Goal: Task Accomplishment & Management: Use online tool/utility

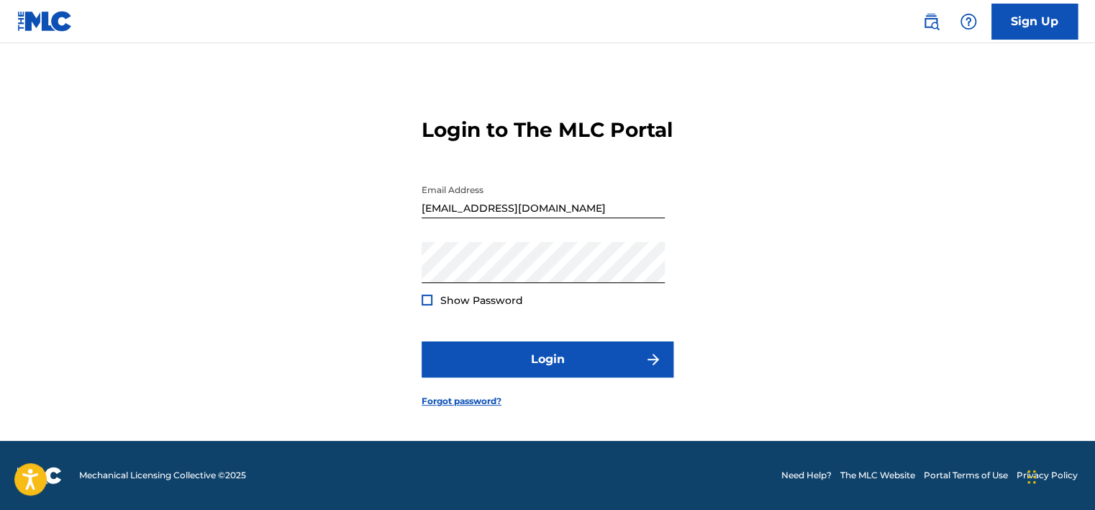
click at [184, 271] on div "Login to The MLC Portal Email Address [EMAIL_ADDRESS][DOMAIN_NAME] Password Sho…" at bounding box center [548, 250] width 1008 height 380
click at [432, 307] on div "Show Password" at bounding box center [472, 300] width 101 height 14
click at [430, 305] on div at bounding box center [427, 299] width 11 height 11
click at [422, 341] on button "Login" at bounding box center [548, 359] width 252 height 36
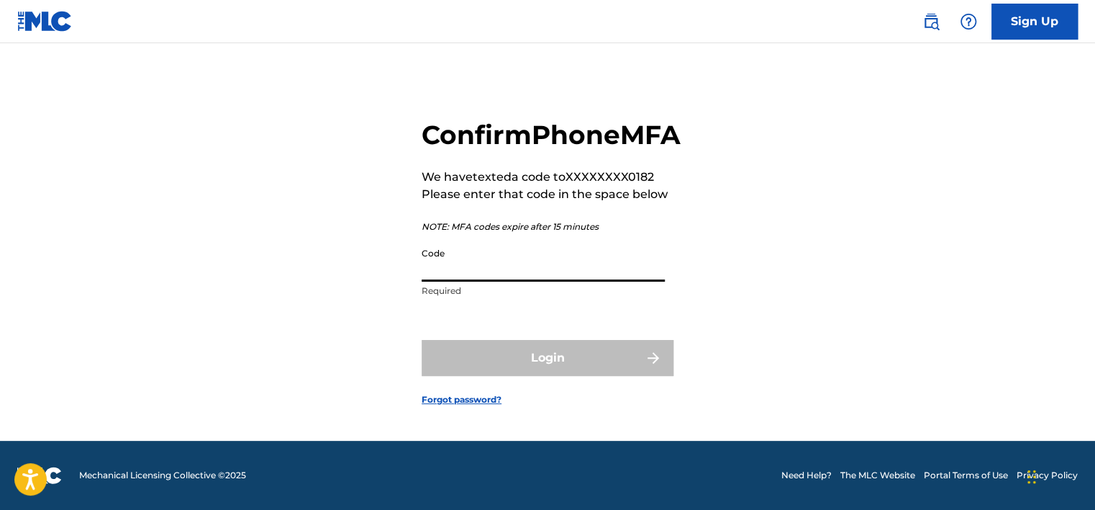
click at [482, 270] on input "Code" at bounding box center [543, 260] width 243 height 41
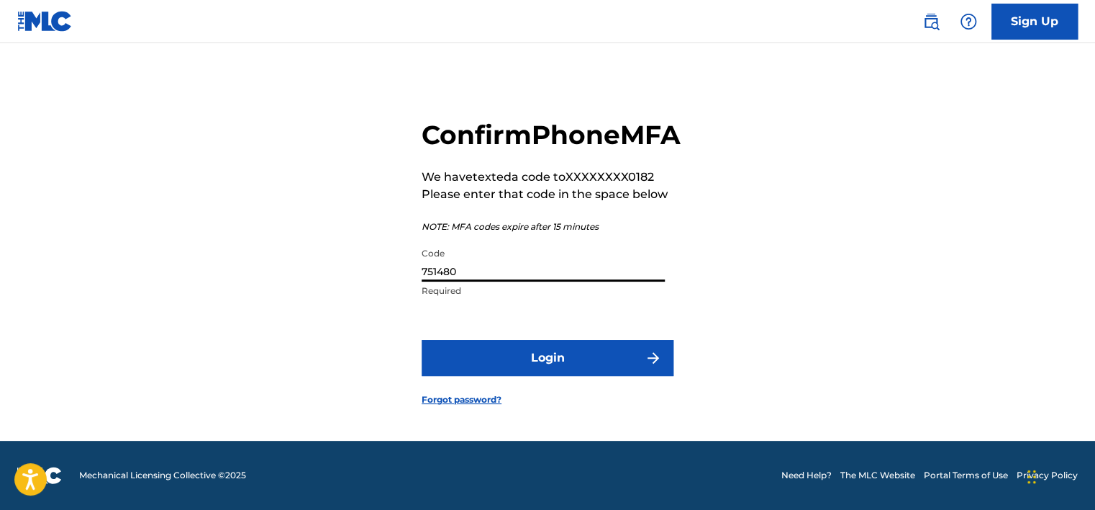
type input "751480"
click at [422, 340] on button "Login" at bounding box center [548, 358] width 252 height 36
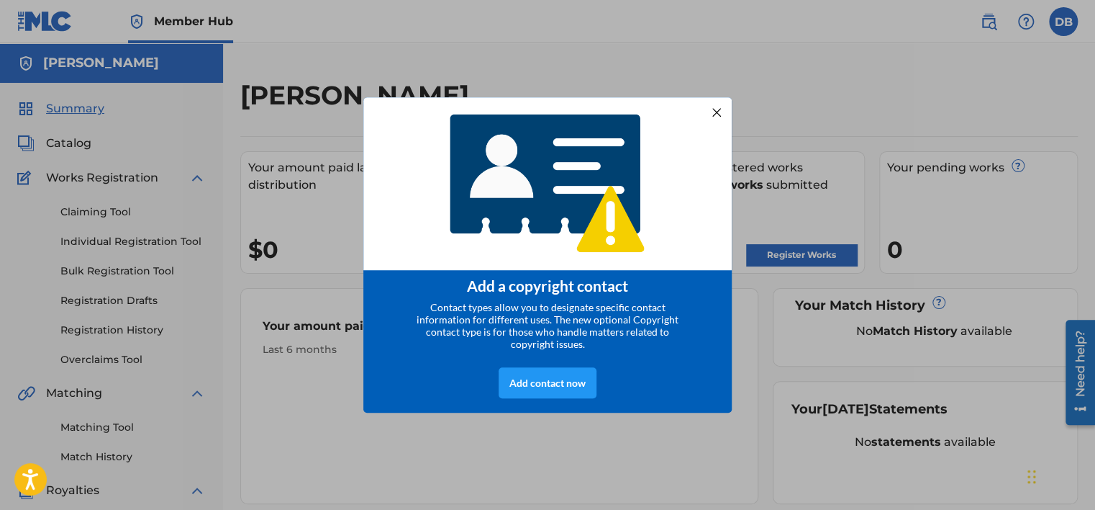
click at [279, 276] on div "Add a copyright contact Contact types allow you to designate specific contact i…" at bounding box center [547, 255] width 1095 height 510
click at [708, 112] on div at bounding box center [717, 112] width 19 height 19
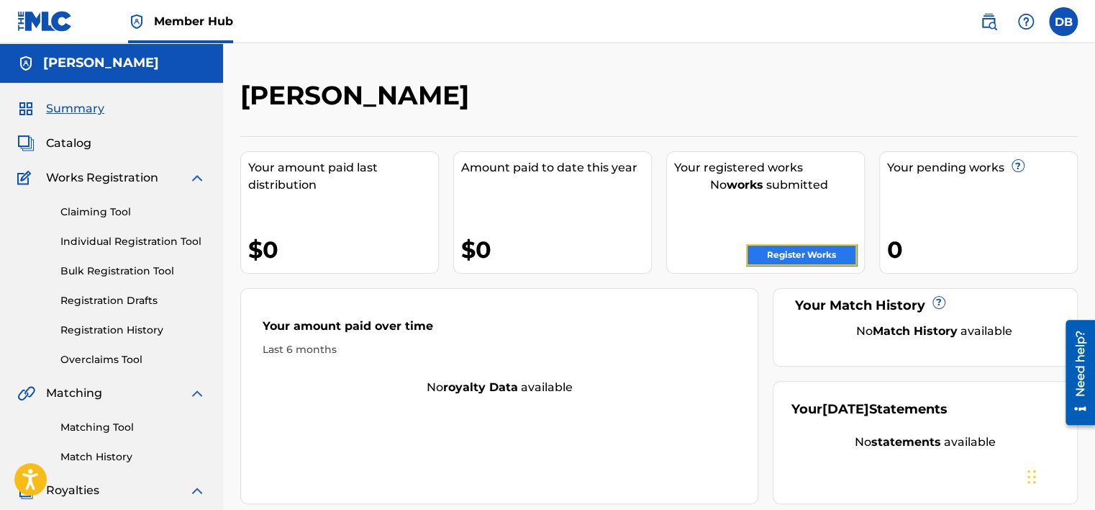
click at [803, 261] on link "Register Works" at bounding box center [801, 255] width 111 height 22
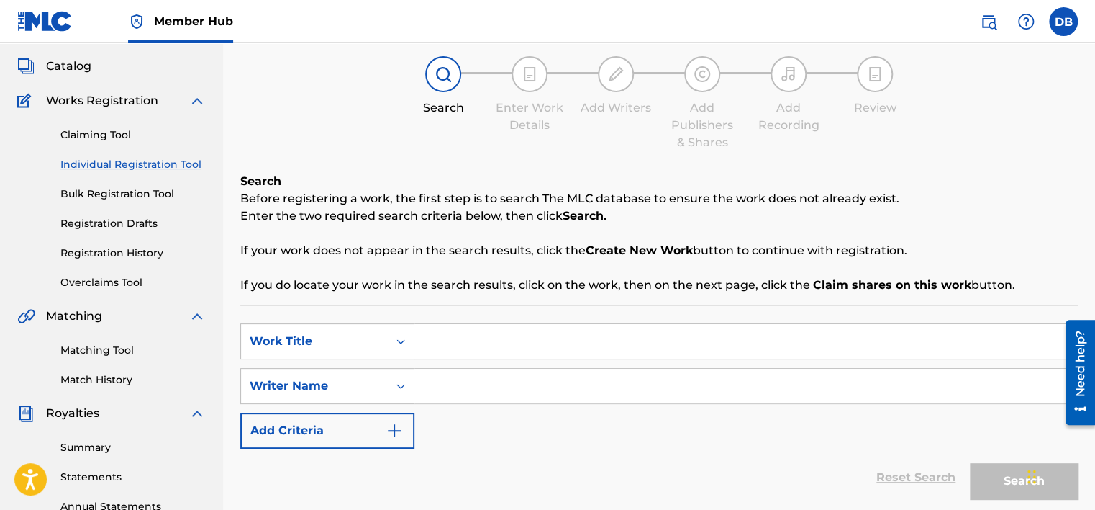
scroll to position [216, 0]
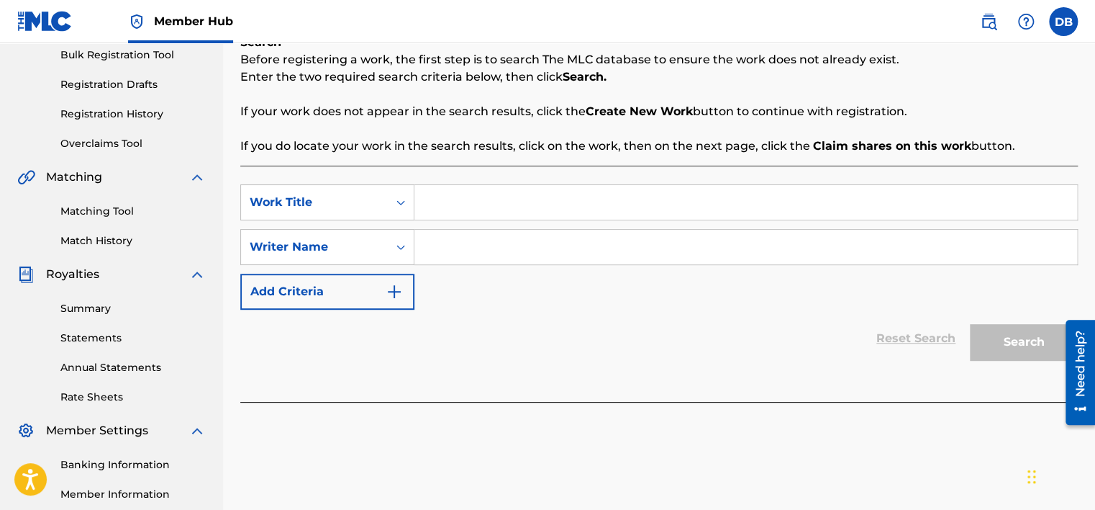
click at [489, 189] on input "Search Form" at bounding box center [746, 202] width 663 height 35
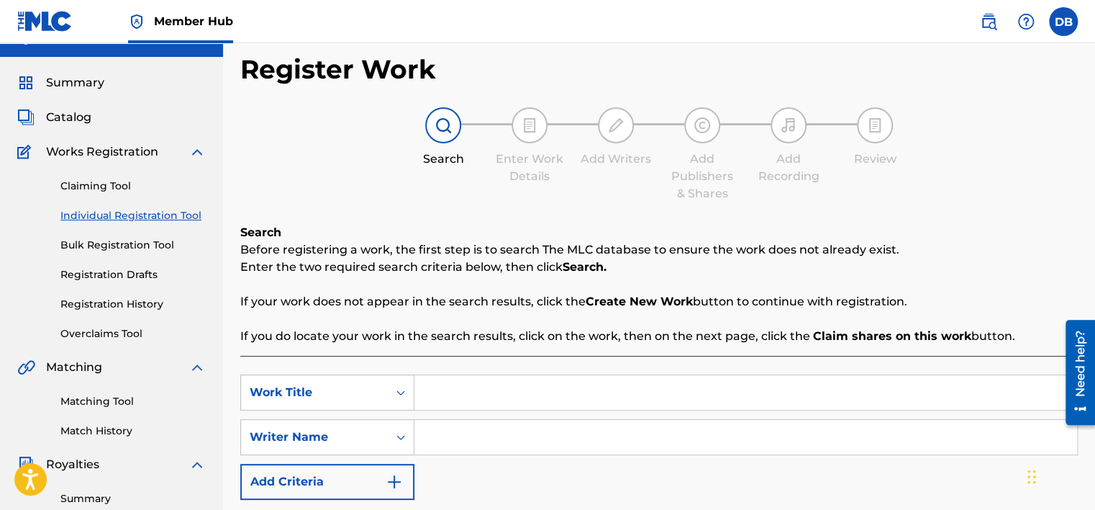
scroll to position [0, 0]
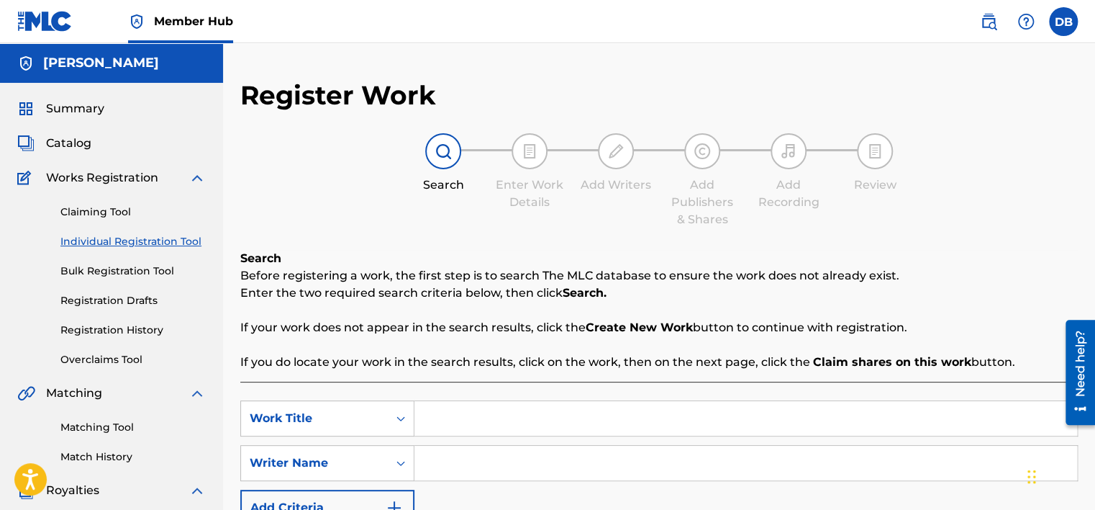
click at [112, 107] on div "Summary" at bounding box center [111, 108] width 189 height 17
